Goal: Task Accomplishment & Management: Manage account settings

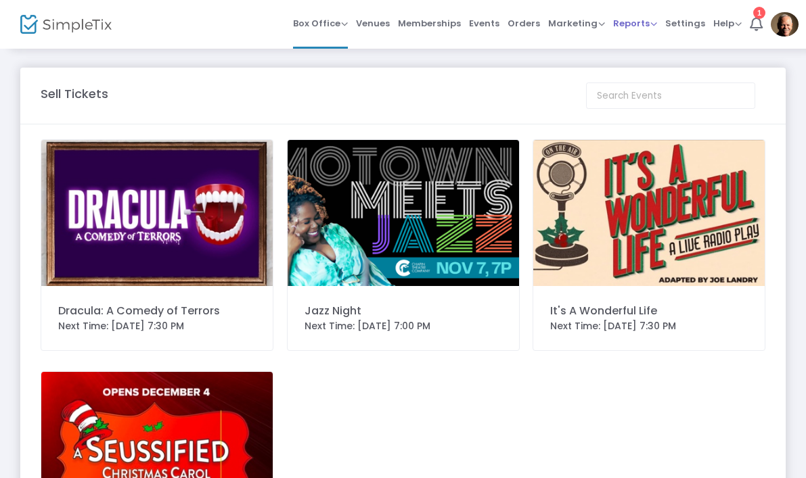
click at [648, 17] on span "Reports" at bounding box center [635, 23] width 44 height 13
click at [674, 68] on li "Sales Reports" at bounding box center [657, 72] width 88 height 26
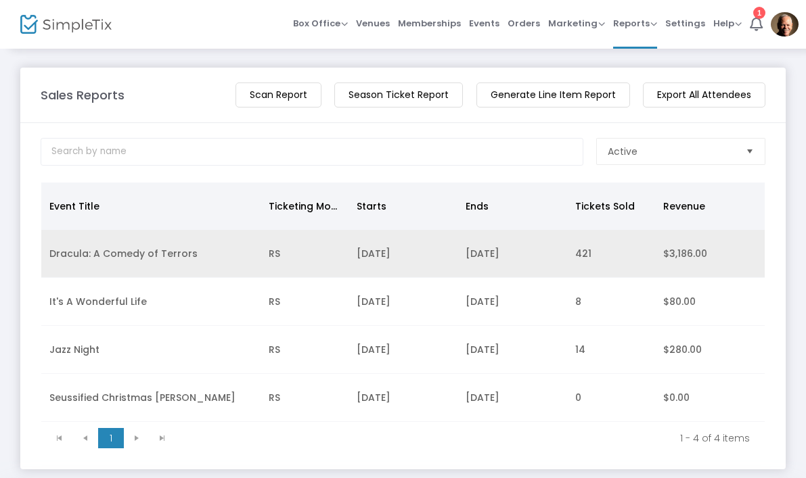
click at [134, 256] on td "Dracula: A Comedy of Terrors" at bounding box center [150, 254] width 219 height 48
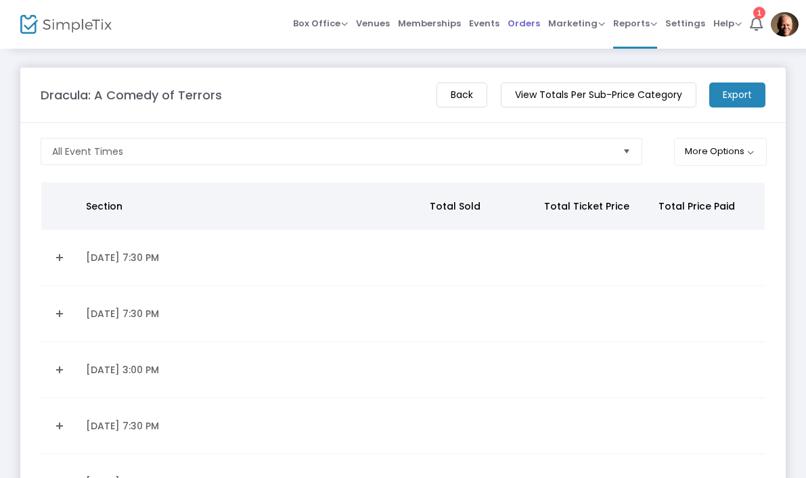
click at [537, 20] on span "Orders" at bounding box center [524, 23] width 32 height 35
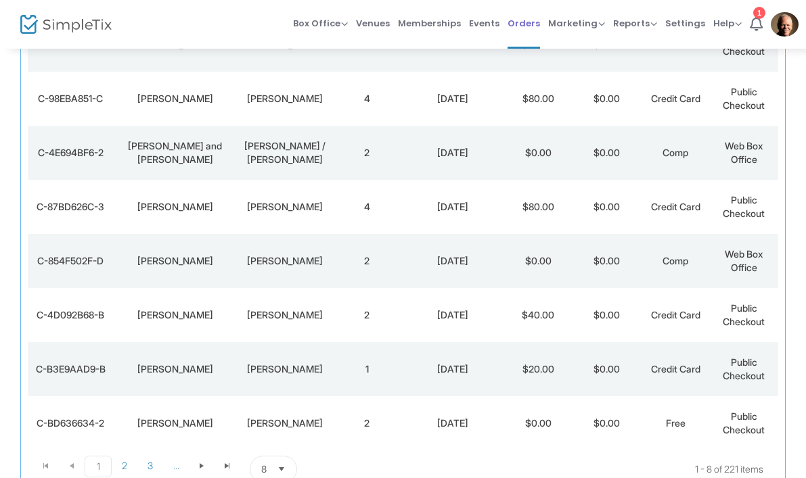
scroll to position [223, 0]
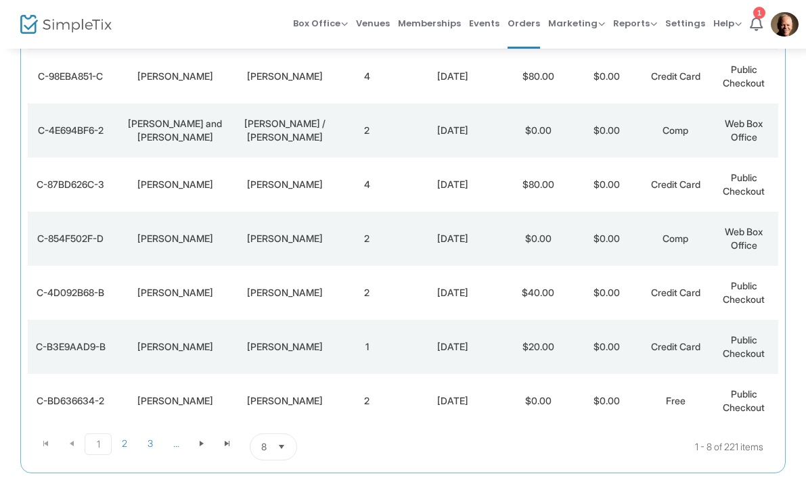
click at [87, 238] on div "C-854F502F-D" at bounding box center [70, 239] width 79 height 14
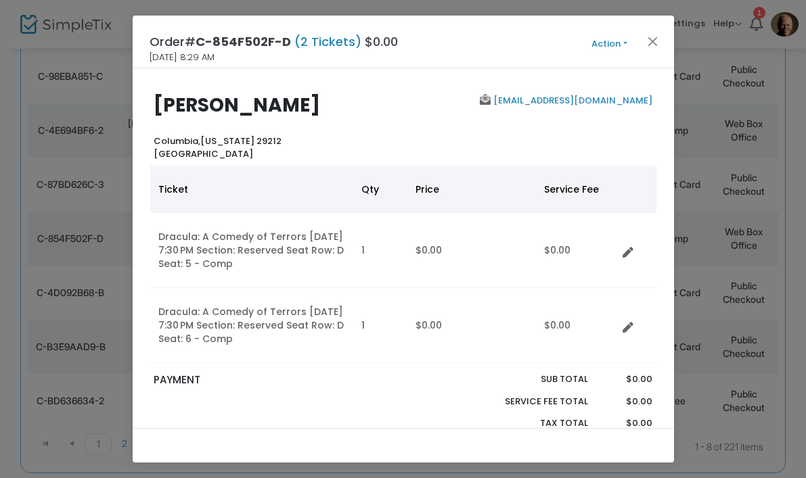
click at [622, 47] on button "Action" at bounding box center [609, 44] width 81 height 15
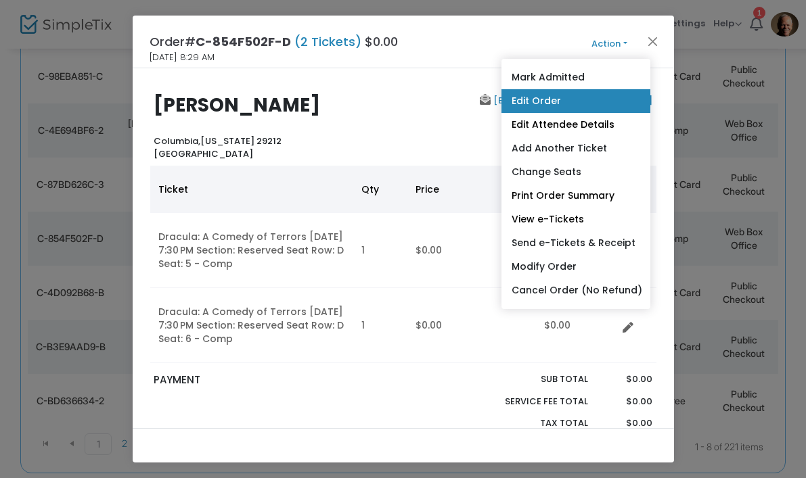
click at [553, 102] on link "Edit Order" at bounding box center [575, 101] width 149 height 24
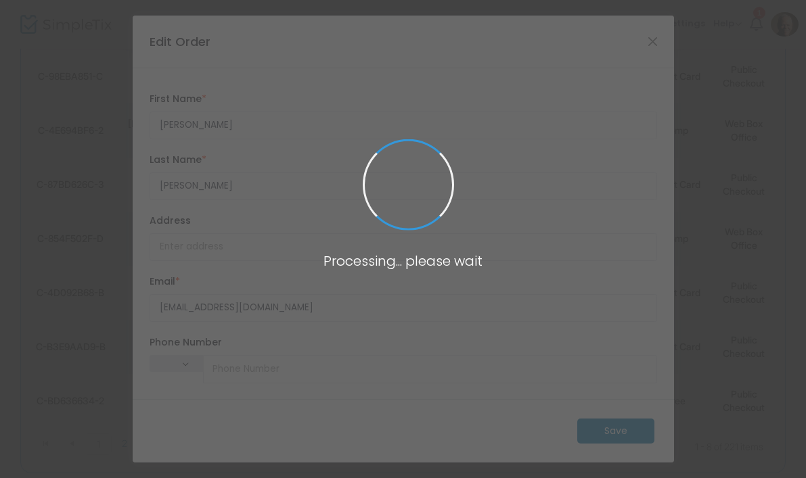
type input "[GEOGRAPHIC_DATA]"
type input "[US_STATE]"
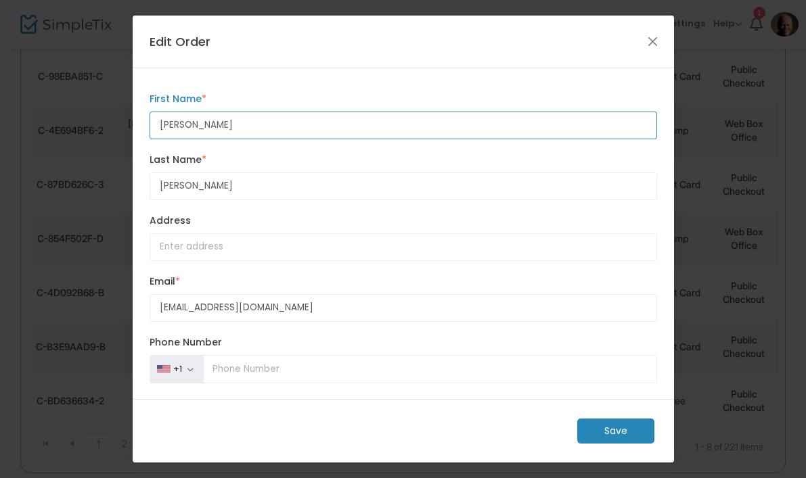
click at [237, 130] on input "[PERSON_NAME]" at bounding box center [404, 126] width 508 height 28
type input "C"
type input "[PERSON_NAME]"
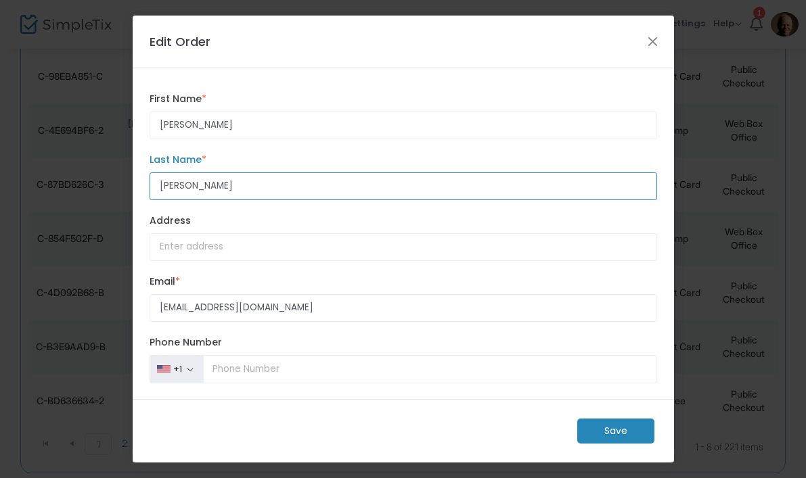
click at [276, 192] on input "[PERSON_NAME]" at bounding box center [404, 187] width 508 height 28
type input "B"
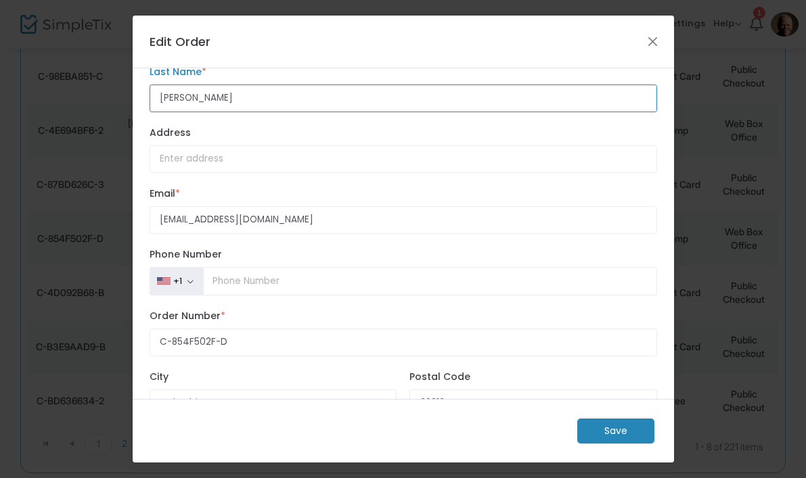
scroll to position [111, 0]
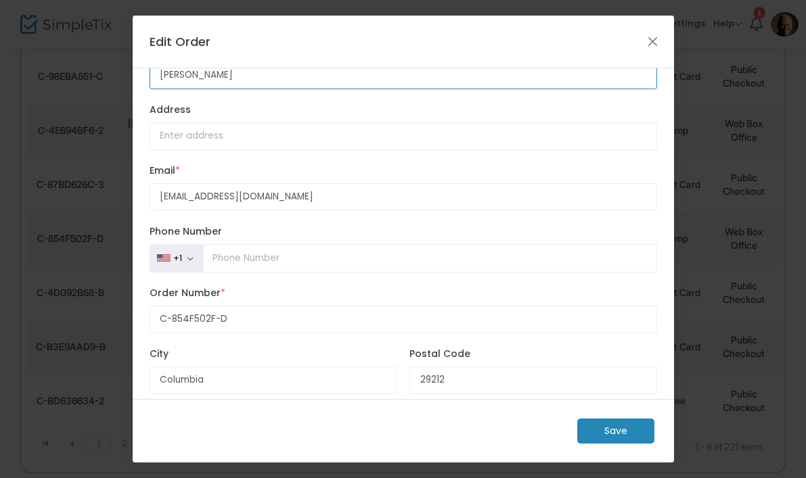
type input "[PERSON_NAME]"
click at [555, 300] on label "Order Number *" at bounding box center [404, 293] width 508 height 14
click at [555, 306] on input "C-854F502F-D" at bounding box center [404, 320] width 508 height 28
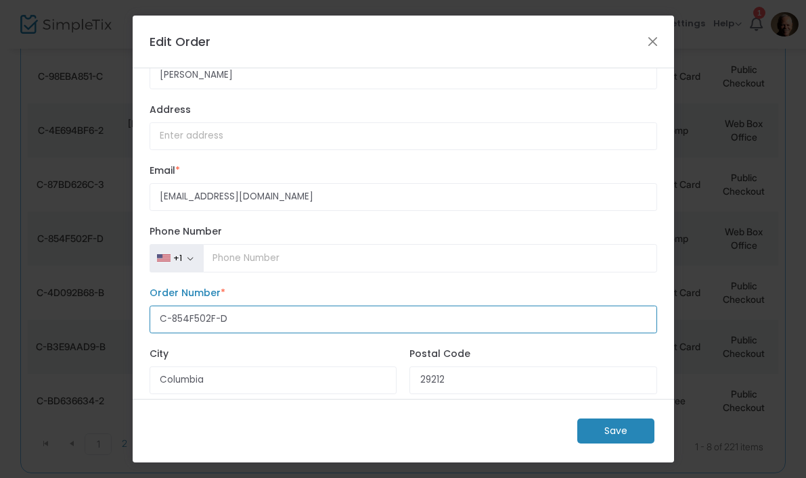
click at [522, 334] on input "C-854F502F-D" at bounding box center [404, 320] width 508 height 28
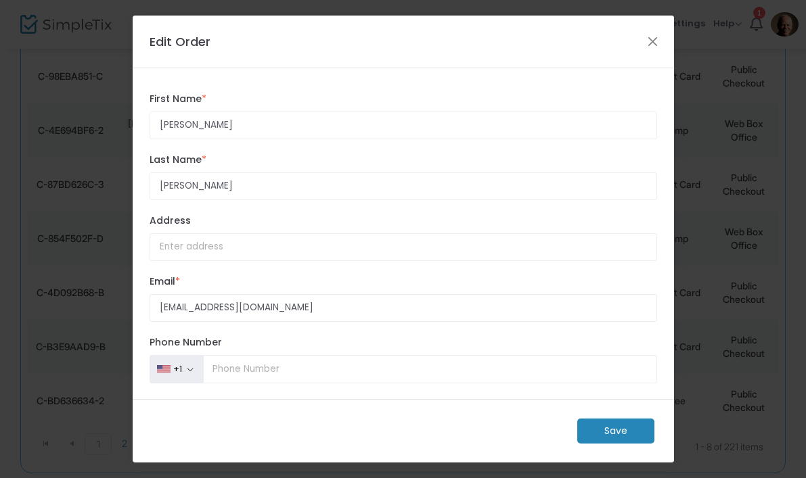
scroll to position [0, 0]
click at [614, 429] on m-button "Save" at bounding box center [615, 431] width 77 height 25
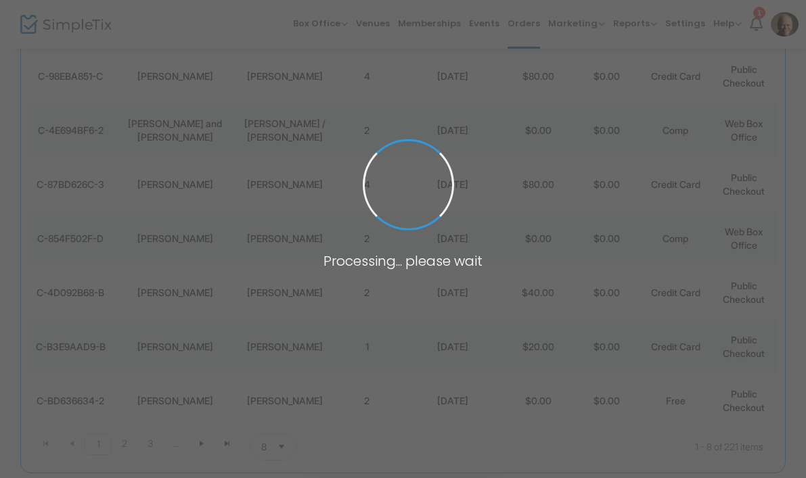
click at [613, 429] on span at bounding box center [403, 239] width 806 height 478
